Goal: Find specific page/section: Find specific page/section

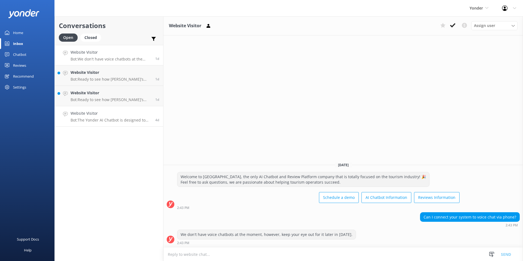
click at [110, 117] on div "Website Visitor Bot: The Yonder AI Chatbot is designed to provide instant 24/7 …" at bounding box center [111, 116] width 81 height 12
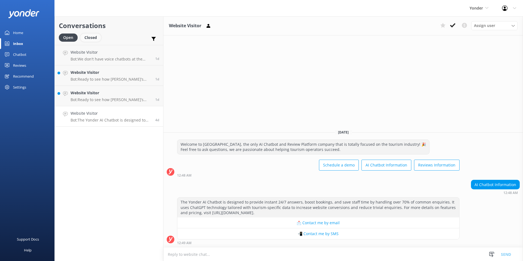
click at [92, 36] on div "Closed" at bounding box center [90, 37] width 21 height 8
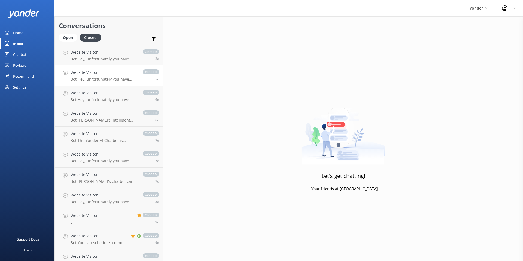
click at [109, 72] on h4 "Website Visitor" at bounding box center [104, 72] width 67 height 6
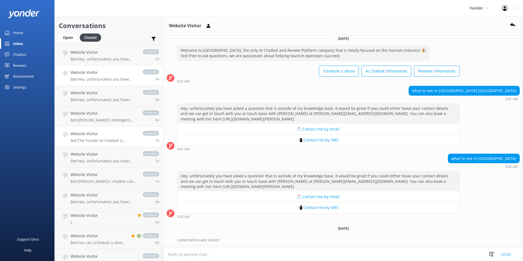
scroll to position [58, 0]
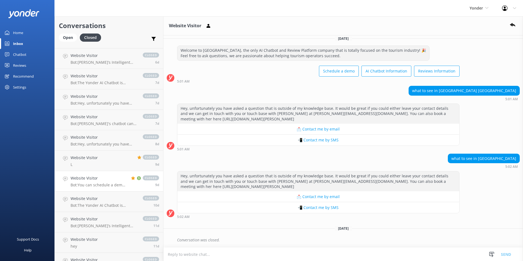
click at [102, 184] on p "Bot: You can schedule a demo with us at [URL][DOMAIN_NAME][PERSON_NAME]." at bounding box center [99, 184] width 56 height 5
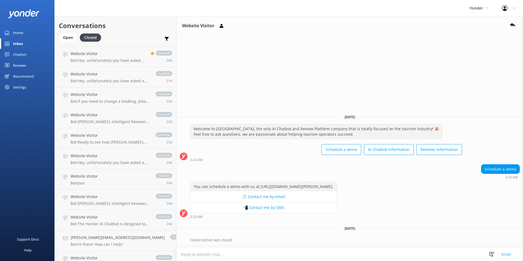
scroll to position [490, 0]
click at [113, 55] on h4 "Website Visitor" at bounding box center [109, 52] width 76 height 6
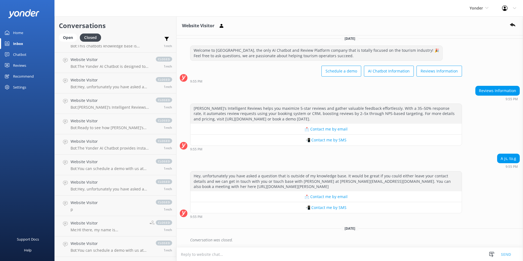
scroll to position [1035, 0]
click at [130, 220] on h4 "Website Visitor" at bounding box center [108, 222] width 75 height 6
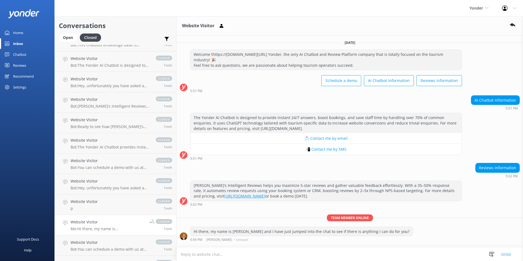
scroll to position [23, 0]
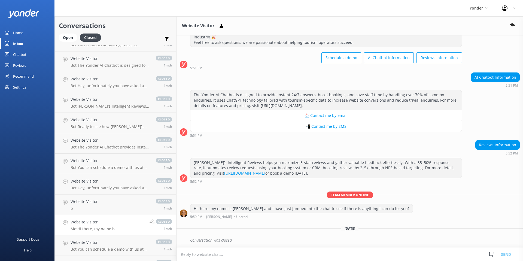
click at [496, 51] on div "Welcome thttps://[DOMAIN_NAME][URL] Yonder, the only AI Chatbot and Review Plat…" at bounding box center [349, 48] width 346 height 43
click at [27, 53] on link "Chatbot" at bounding box center [27, 54] width 54 height 11
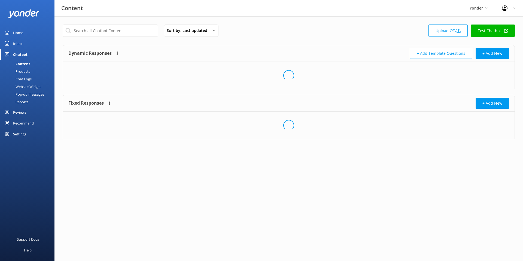
click at [28, 78] on div "Chat Logs" at bounding box center [17, 79] width 28 height 8
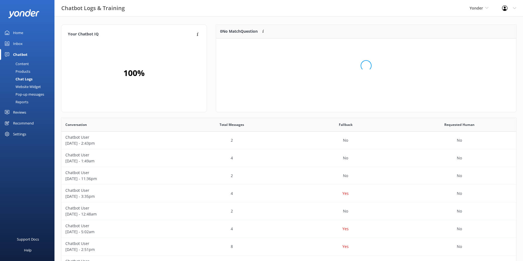
scroll to position [68, 300]
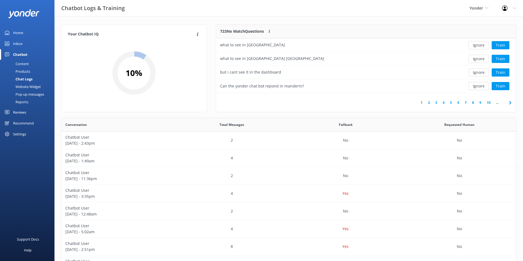
click at [258, 19] on div "Your Chatbot IQ Your Chatbot IQ is the percentage of trained FAQs against untra…" at bounding box center [288, 177] width 468 height 322
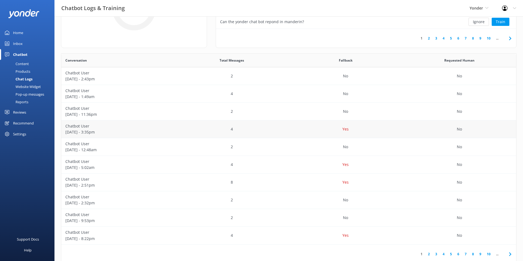
scroll to position [65, 0]
